Goal: Communication & Community: Answer question/provide support

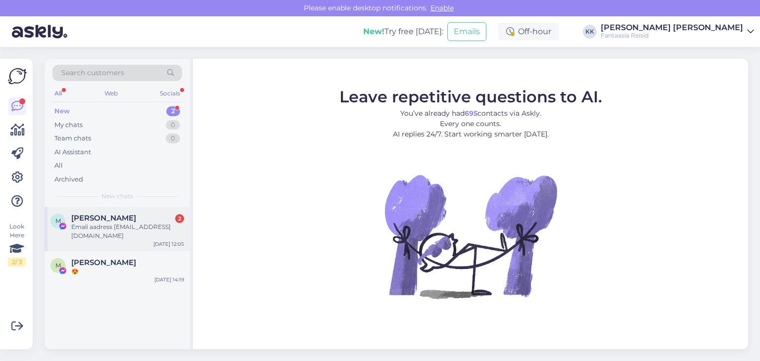
click at [91, 230] on div "Emali aadress [EMAIL_ADDRESS][DOMAIN_NAME]" at bounding box center [127, 232] width 113 height 18
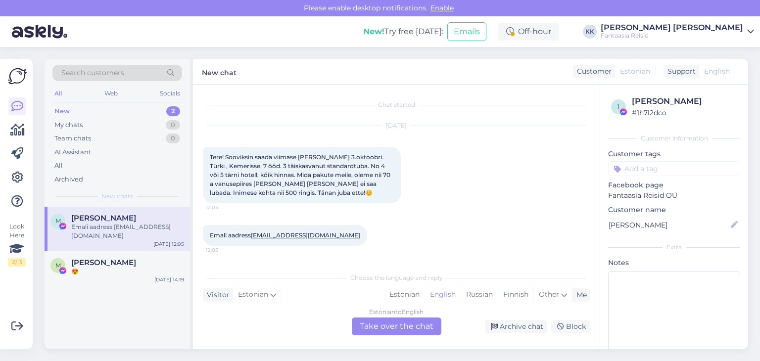
click at [100, 236] on div "Emali aadress [EMAIL_ADDRESS][DOMAIN_NAME]" at bounding box center [127, 232] width 113 height 18
click at [387, 328] on div "Estonian to English Take over the chat" at bounding box center [397, 327] width 90 height 18
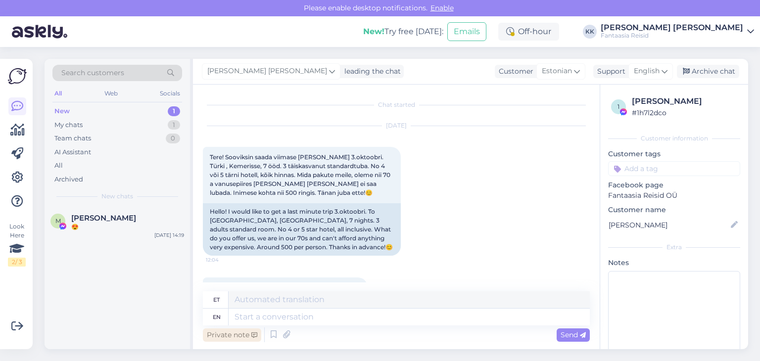
click at [227, 336] on div "Private note" at bounding box center [232, 335] width 58 height 13
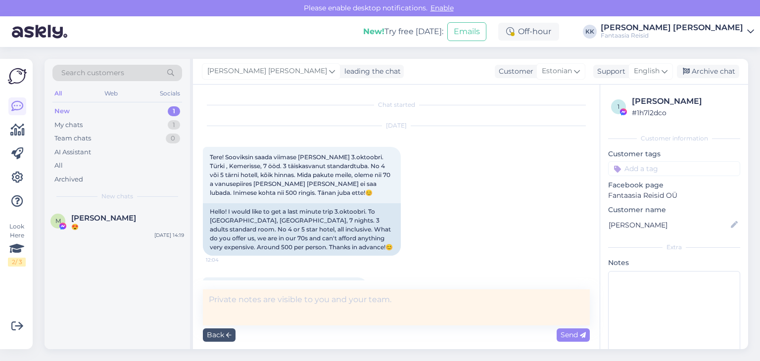
click at [238, 305] on textarea at bounding box center [396, 308] width 387 height 36
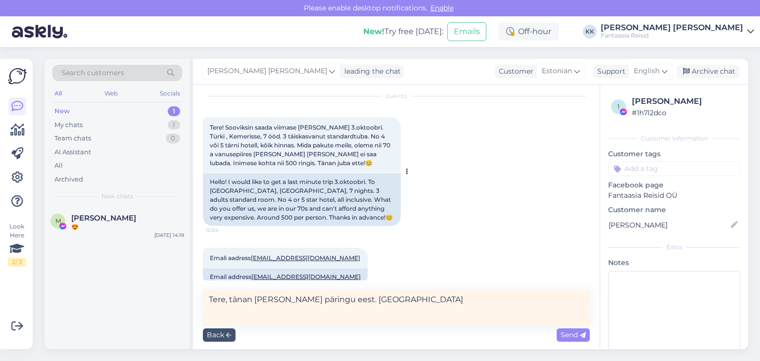
scroll to position [46, 0]
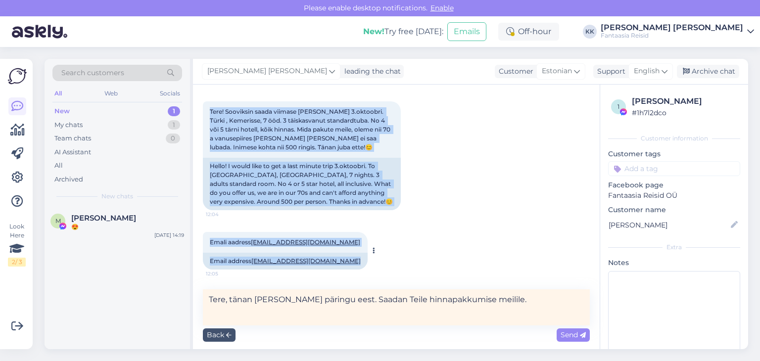
drag, startPoint x: 210, startPoint y: 109, endPoint x: 340, endPoint y: 266, distance: 203.8
click at [340, 266] on div "Chat started [DATE] Tere! Sooviksin saada viimase [PERSON_NAME] 3.oktoobri. Tür…" at bounding box center [401, 188] width 396 height 186
copy div "Tere! Sooviksin saada viimase [PERSON_NAME] 3.oktoobri. Türki , Kemerisse, 7 öö…"
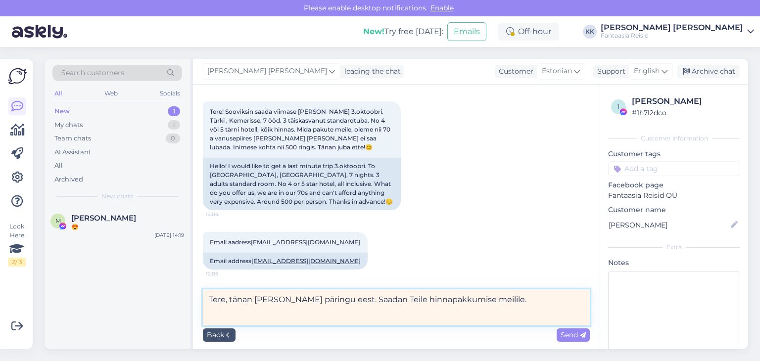
click at [362, 302] on textarea "Tere, tänan [PERSON_NAME] päringu eest. Saadan Teile hinnapakkumise meilile." at bounding box center [396, 308] width 387 height 36
click at [378, 299] on textarea "Tere, tänan [PERSON_NAME] päringu eest. Saadan Teile hinnapakkumise meilile." at bounding box center [396, 308] width 387 height 36
click at [535, 301] on textarea "Tere, tänan [PERSON_NAME] päringu eest. Saadan Teile päeva jooksul hinnapakkumi…" at bounding box center [396, 308] width 387 height 36
drag, startPoint x: 432, startPoint y: 301, endPoint x: 380, endPoint y: 302, distance: 52.0
click at [380, 302] on textarea "Tere, tänan [PERSON_NAME] päringu eest. Saadan Teile päeva jooksul hinnapakkumi…" at bounding box center [396, 308] width 387 height 36
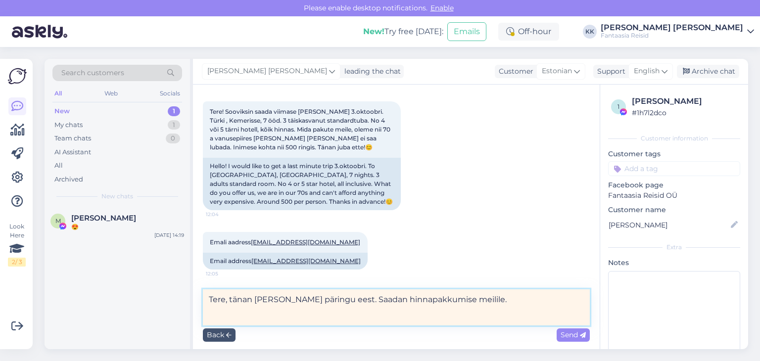
click at [427, 298] on textarea "Tere, tänan [PERSON_NAME] päringu eest. Saadan hinnapakkumise meilile." at bounding box center [396, 308] width 387 height 36
click at [486, 301] on textarea "Tere, tänan [PERSON_NAME] päringu eest. Saadan hinnapakkumise Teie meilile." at bounding box center [396, 308] width 387 height 36
type textarea "Tere, tänan [PERSON_NAME] päringu eest. Saadan hinnapakkumise Teie meilile."
click at [573, 337] on span "Send" at bounding box center [573, 335] width 25 height 9
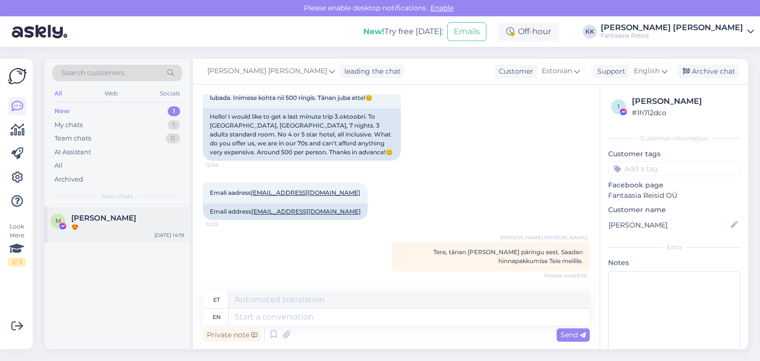
click at [107, 224] on div "😍" at bounding box center [127, 227] width 113 height 9
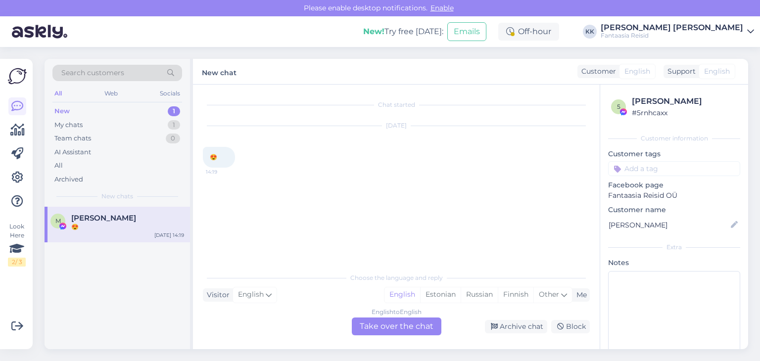
click at [383, 327] on div "English to English Take over the chat" at bounding box center [397, 327] width 90 height 18
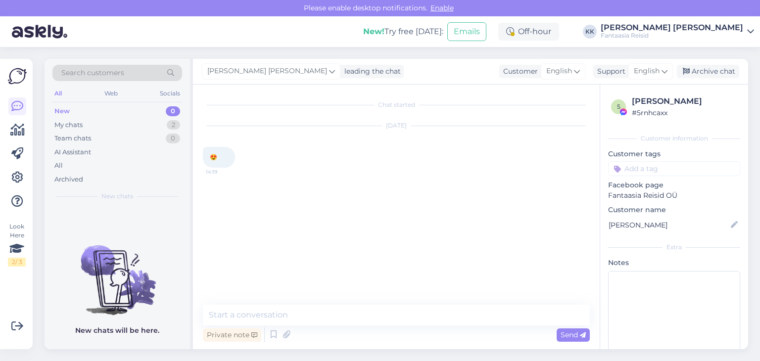
click at [83, 106] on div "New 0" at bounding box center [117, 111] width 130 height 14
click at [87, 112] on div "New 0" at bounding box center [117, 111] width 130 height 14
